Goal: Check status: Check status

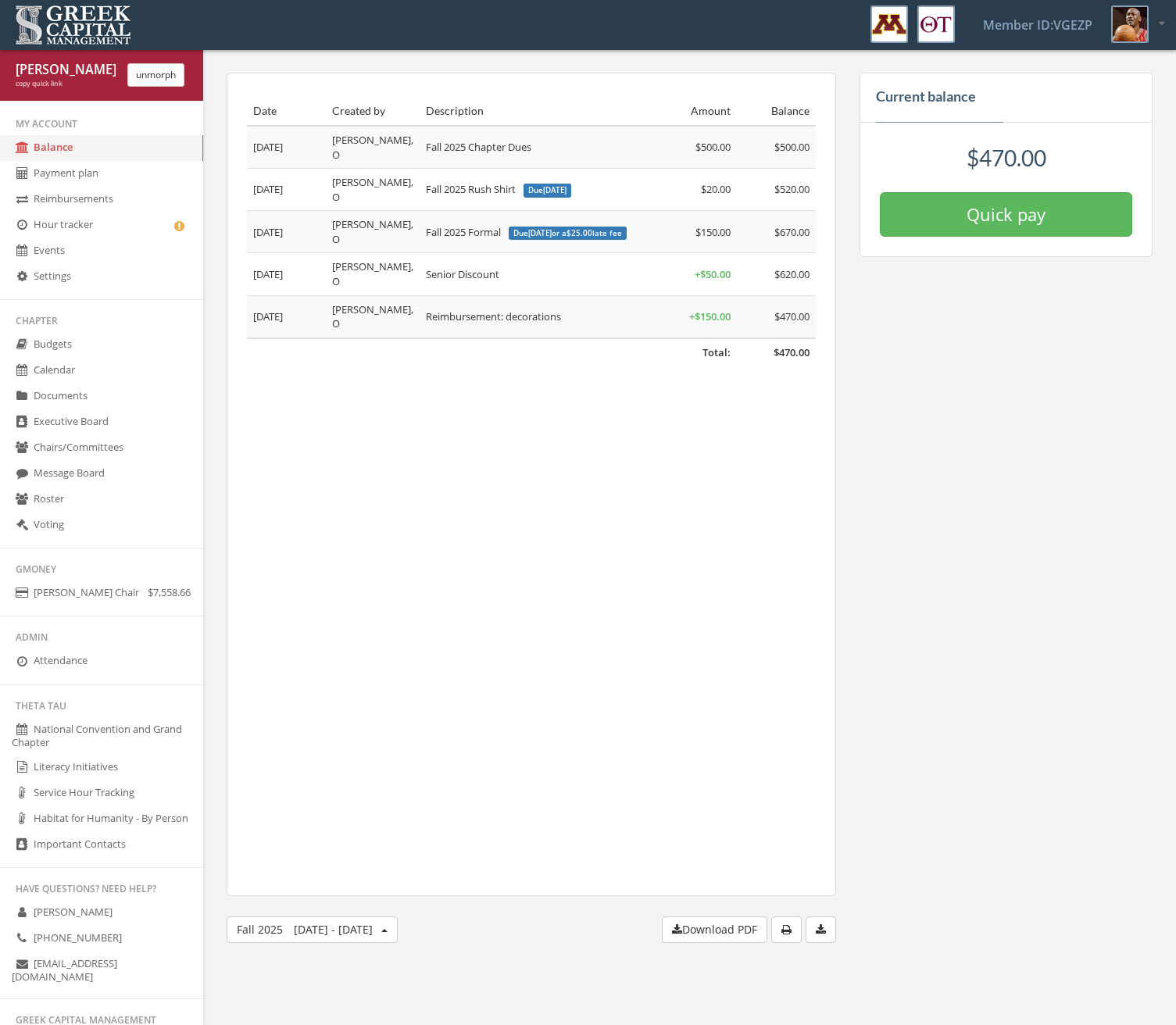
click at [150, 81] on button "unmorph" at bounding box center [156, 74] width 57 height 24
click at [85, 798] on link "Service Hour Tracking" at bounding box center [101, 793] width 203 height 25
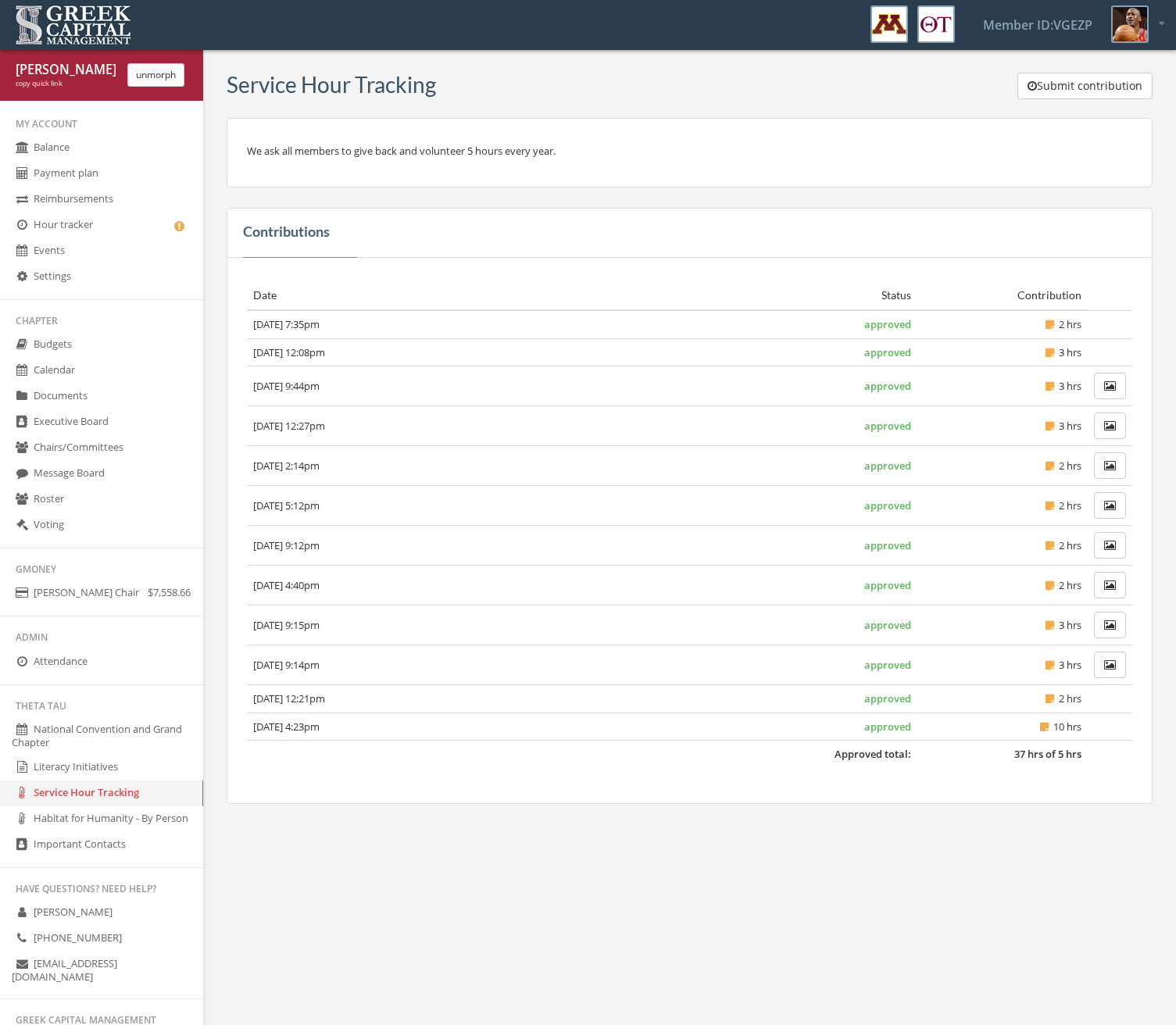
click at [177, 61] on div "Michael Jordan copy quick link unmorph" at bounding box center [101, 74] width 203 height 52
click at [171, 74] on button "unmorph" at bounding box center [156, 74] width 57 height 24
